Goal: Information Seeking & Learning: Learn about a topic

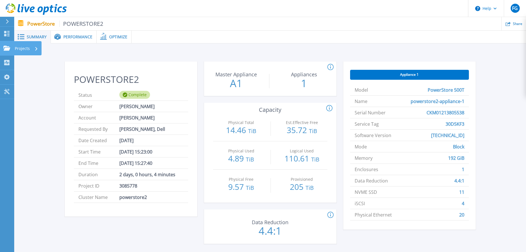
click at [9, 51] on link "Projects Projects" at bounding box center [7, 48] width 14 height 14
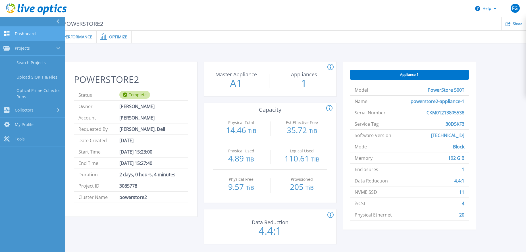
click at [26, 37] on link "Dashboard Dashboard" at bounding box center [32, 34] width 65 height 14
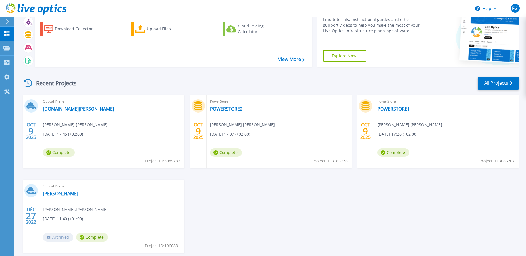
scroll to position [28, 0]
click at [88, 110] on link "[DOMAIN_NAME][PERSON_NAME]" at bounding box center [78, 109] width 71 height 6
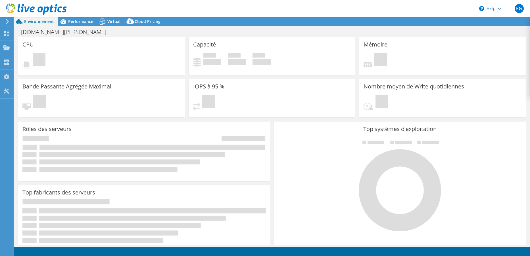
select select "USD"
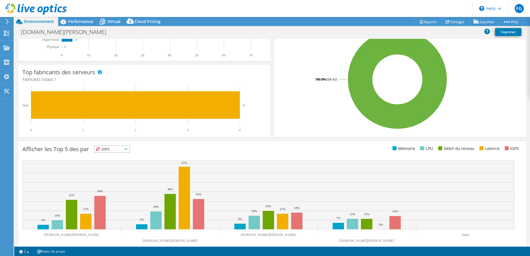
scroll to position [123, 0]
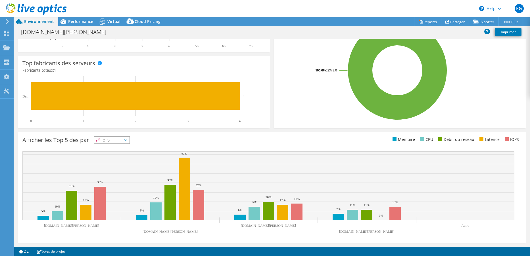
click at [125, 139] on span "IOPS" at bounding box center [111, 140] width 35 height 7
click at [122, 155] on li "Mémoire" at bounding box center [111, 156] width 35 height 8
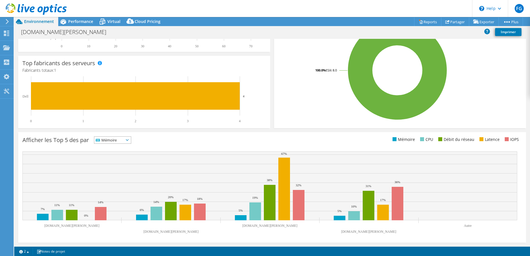
click at [131, 139] on span "Mémoire" at bounding box center [112, 140] width 37 height 7
click at [124, 163] on li "CPU" at bounding box center [112, 164] width 37 height 8
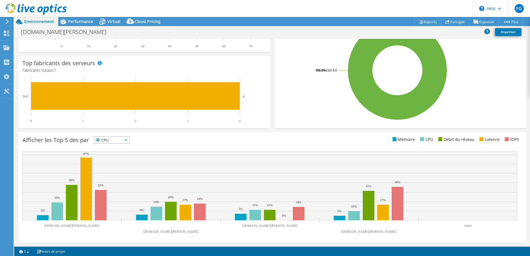
click at [130, 141] on span "CPU" at bounding box center [111, 140] width 35 height 7
click at [126, 175] on li "Débit du réseau" at bounding box center [111, 172] width 35 height 8
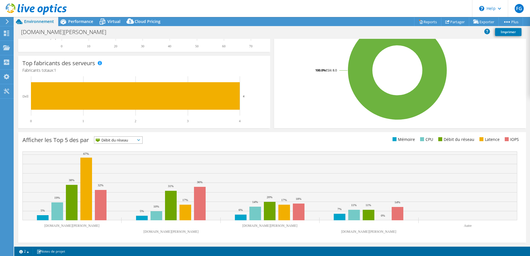
click at [138, 142] on span "Débit du réseau" at bounding box center [118, 140] width 48 height 7
click at [131, 178] on li "Latence" at bounding box center [118, 180] width 48 height 8
click at [130, 141] on span "Latence" at bounding box center [111, 140] width 35 height 7
click at [122, 149] on li "IOPS" at bounding box center [111, 148] width 35 height 8
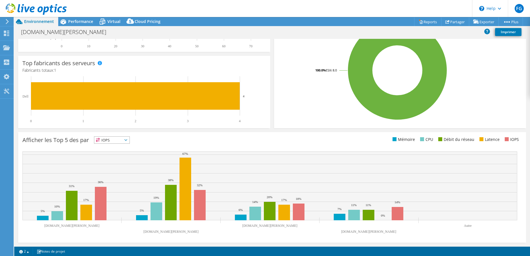
scroll to position [0, 0]
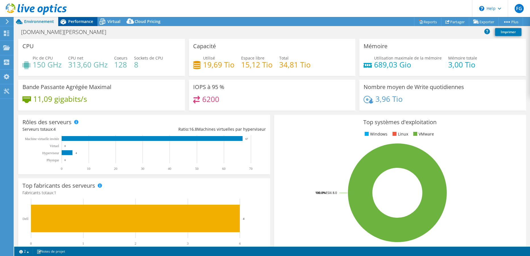
click at [87, 21] on span "Performance" at bounding box center [80, 21] width 25 height 5
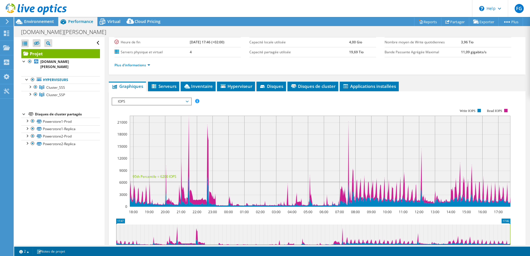
scroll to position [57, 0]
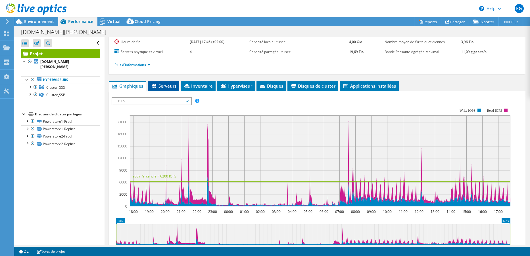
click at [169, 91] on li "Serveurs" at bounding box center [163, 87] width 31 height 10
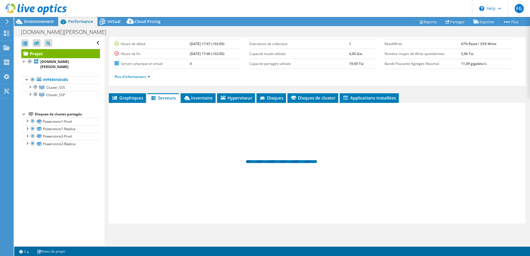
scroll to position [45, 0]
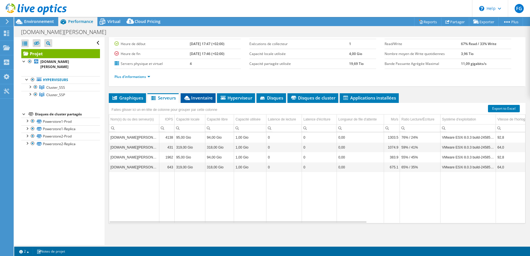
click at [204, 99] on span "Inventaire" at bounding box center [197, 98] width 29 height 6
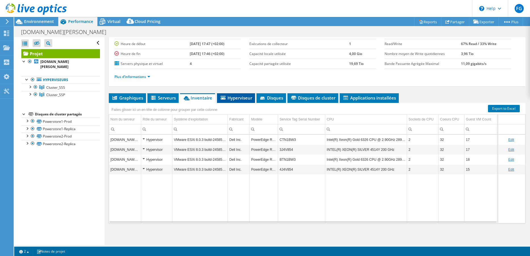
click at [226, 100] on span "Hyperviseur" at bounding box center [236, 98] width 32 height 6
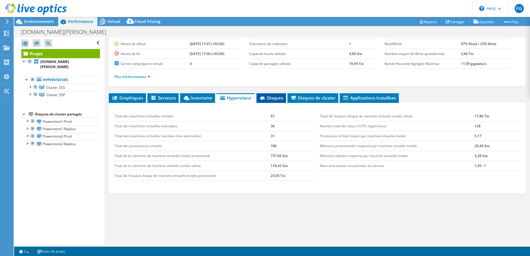
click at [256, 99] on li "Disques" at bounding box center [271, 98] width 30 height 10
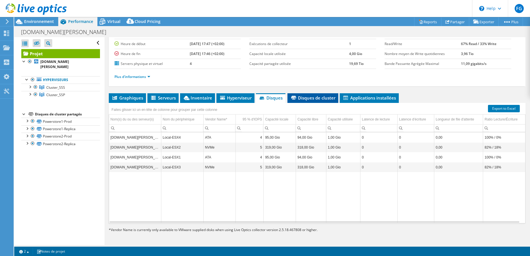
click at [313, 101] on li "Disques de cluster" at bounding box center [312, 98] width 51 height 10
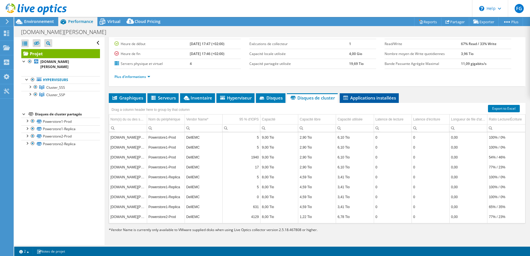
click at [375, 98] on span "Applications installées" at bounding box center [369, 98] width 53 height 6
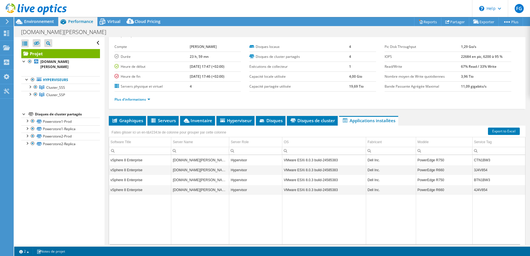
scroll to position [0, 0]
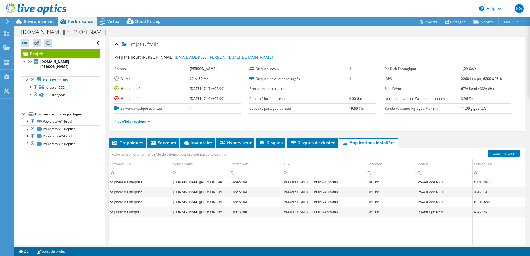
click at [151, 123] on li "Plus d'informations" at bounding box center [133, 122] width 39 height 6
click at [148, 122] on link "Plus d'informations" at bounding box center [132, 121] width 36 height 5
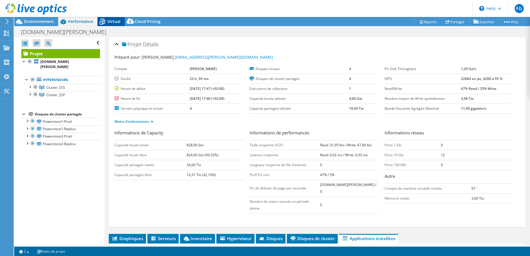
click at [103, 23] on icon at bounding box center [103, 22] width 6 height 5
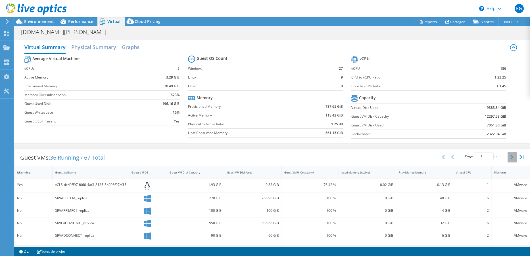
click at [510, 158] on icon "button" at bounding box center [511, 157] width 3 height 5
click at [313, 174] on div "Guest VM % Occupancy" at bounding box center [306, 173] width 45 height 4
type input "1"
click at [313, 174] on div "Guest VM % Occupancy" at bounding box center [306, 173] width 45 height 4
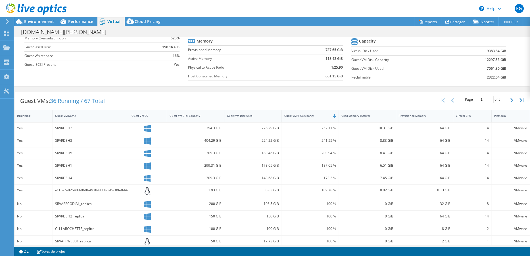
scroll to position [85, 0]
